Goal: Transaction & Acquisition: Obtain resource

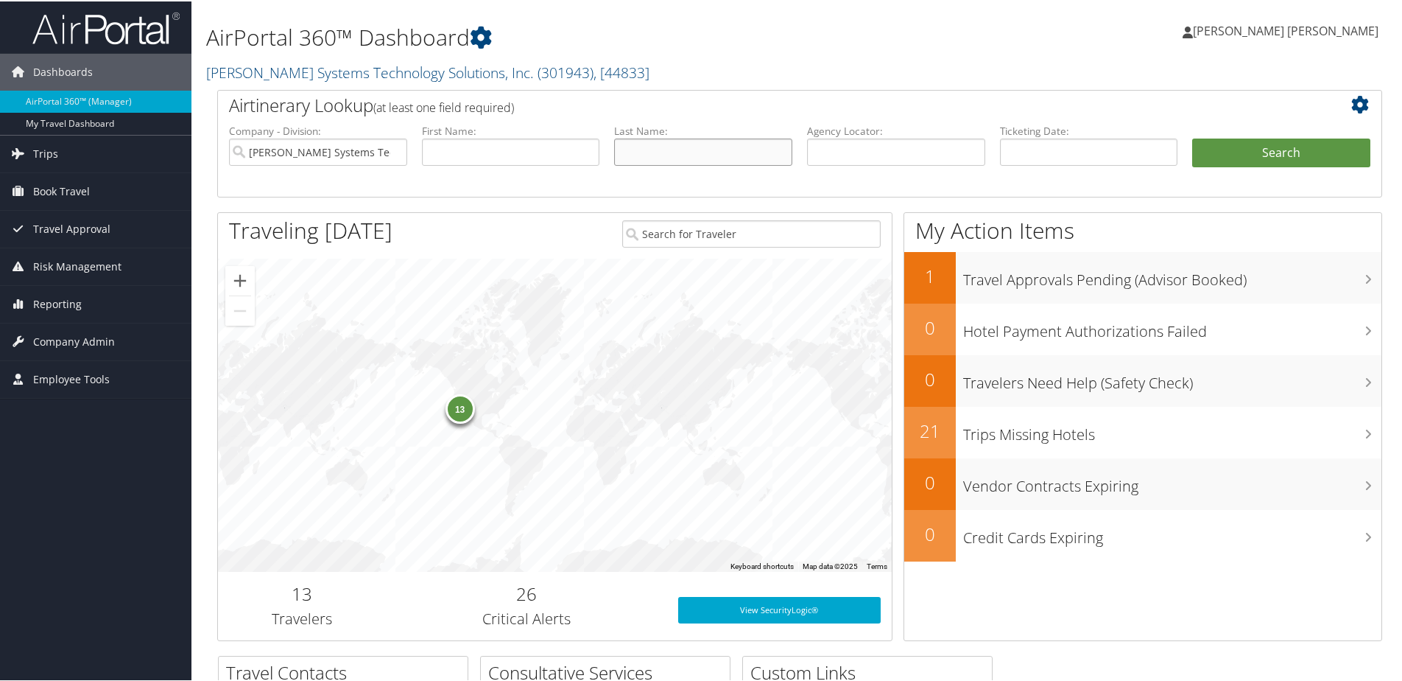
click at [661, 155] on input "text" at bounding box center [703, 150] width 178 height 27
type input "bem"
click at [1192, 137] on button "Search" at bounding box center [1281, 151] width 178 height 29
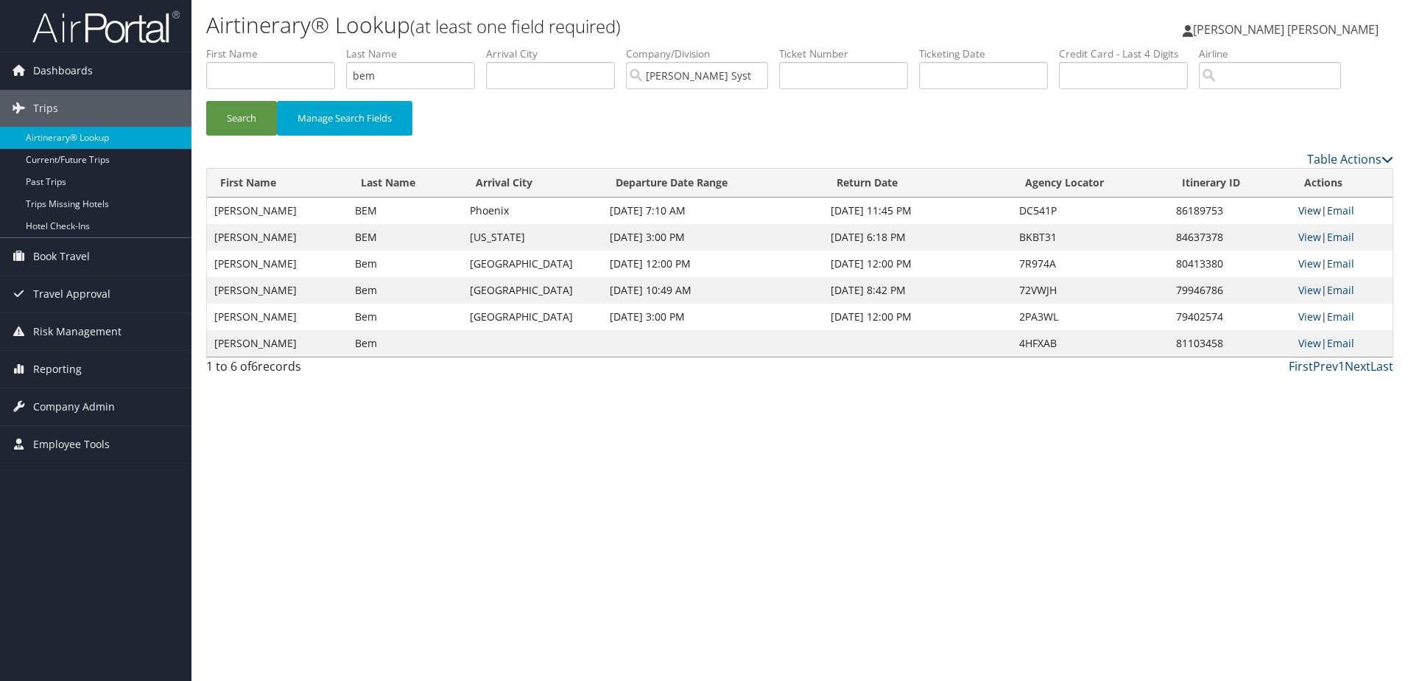
click at [1313, 206] on link "View" at bounding box center [1310, 210] width 23 height 14
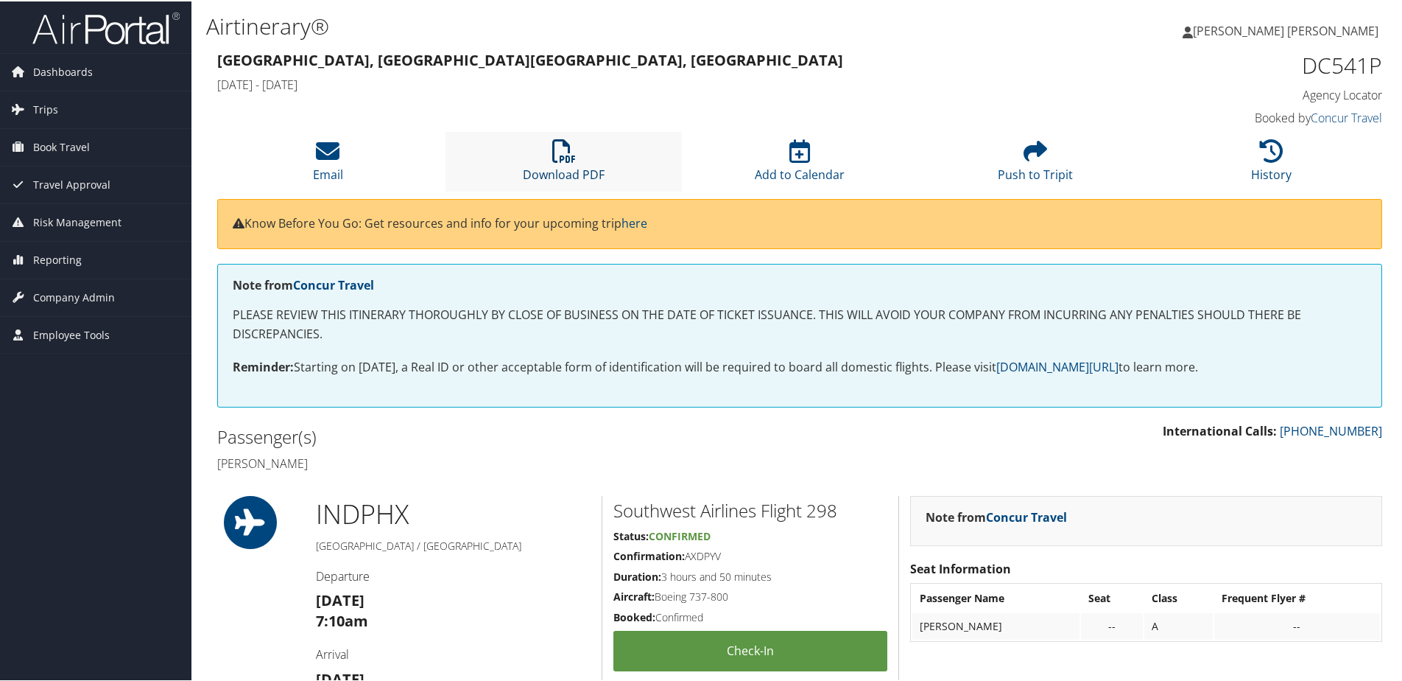
click at [557, 177] on link "Download PDF" at bounding box center [564, 163] width 82 height 35
